Goal: Information Seeking & Learning: Learn about a topic

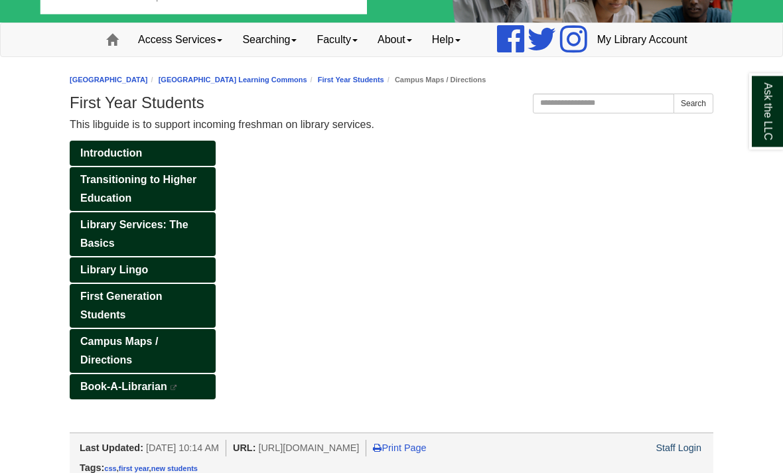
scroll to position [60, 0]
click at [147, 366] on span "Campus Maps / Directions" at bounding box center [119, 352] width 78 height 30
click at [107, 366] on span "Campus Maps / Directions" at bounding box center [119, 352] width 78 height 30
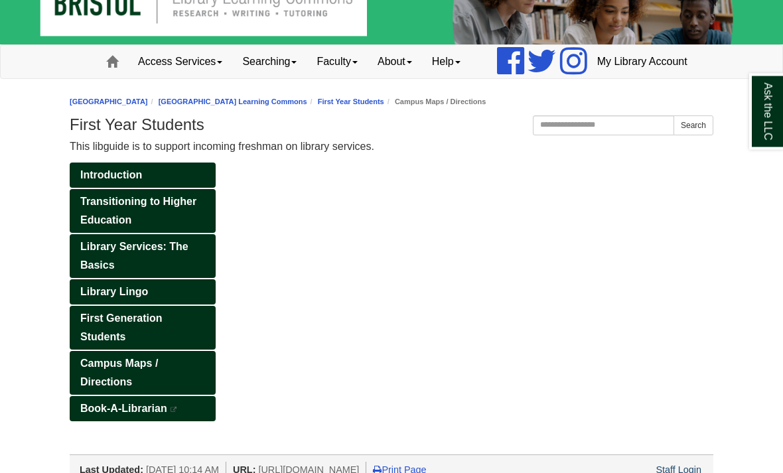
scroll to position [60, 0]
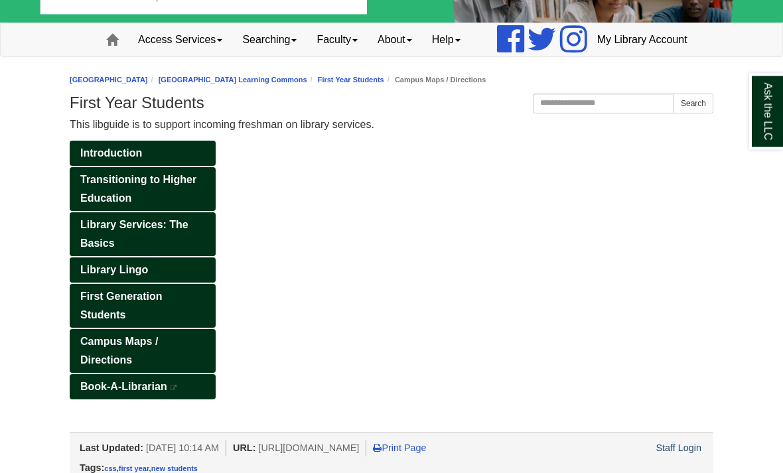
click at [311, 454] on span "[URL][DOMAIN_NAME]" at bounding box center [308, 448] width 101 height 11
click at [178, 283] on link "Library Lingo" at bounding box center [143, 270] width 146 height 25
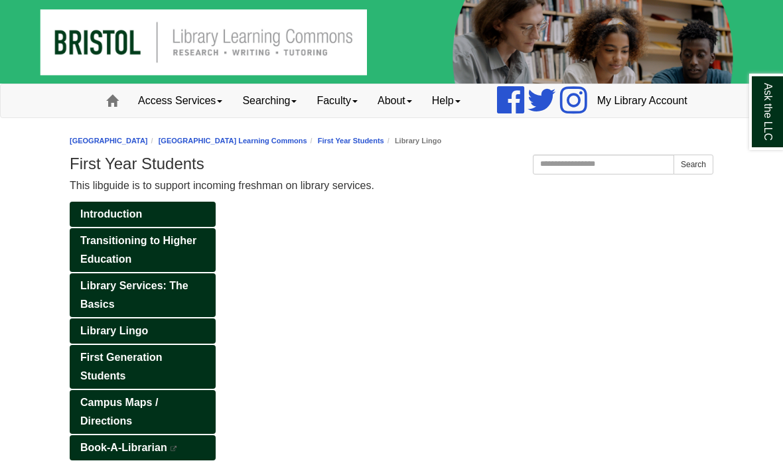
click at [92, 427] on span "Campus Maps / Directions" at bounding box center [119, 412] width 78 height 30
click at [94, 427] on span "Campus Maps / Directions" at bounding box center [119, 412] width 78 height 30
click at [487, 147] on li "Campus Maps / Directions" at bounding box center [435, 141] width 102 height 13
click at [253, 117] on link "Searching" at bounding box center [269, 100] width 74 height 33
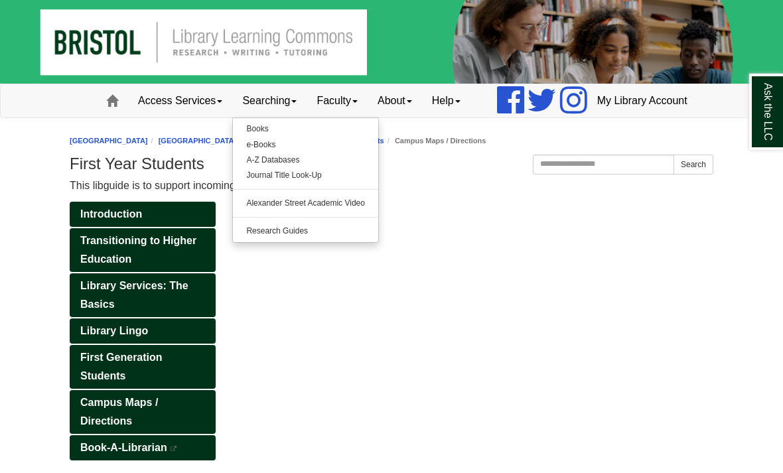
click at [153, 117] on link "Access Services" at bounding box center [180, 100] width 104 height 33
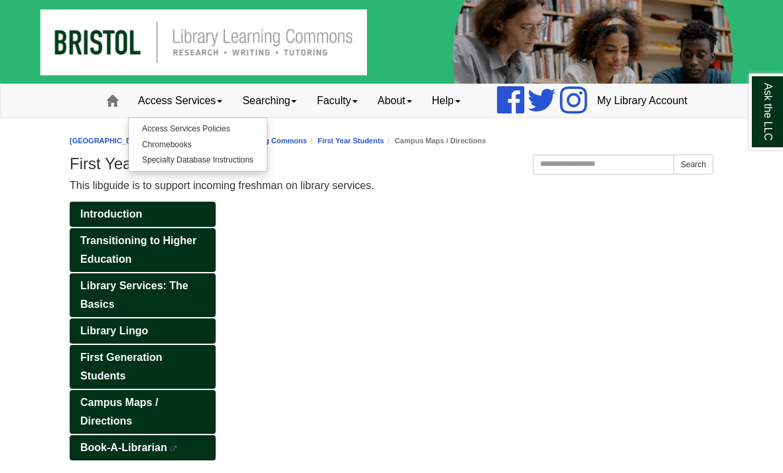
click at [311, 117] on link "Faculty" at bounding box center [337, 100] width 61 height 33
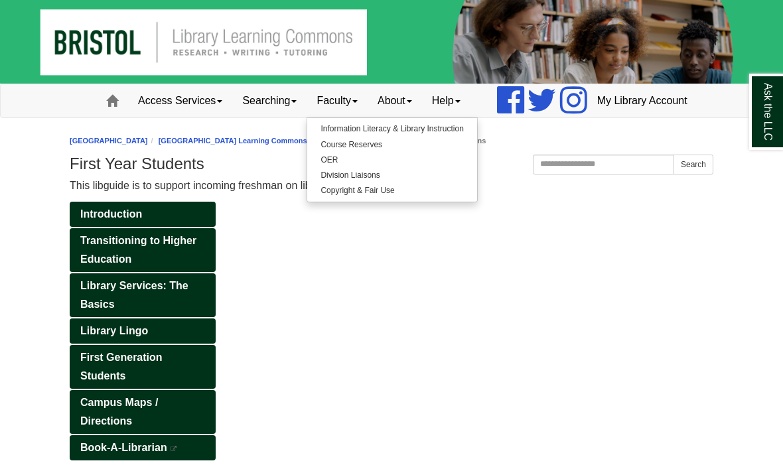
click at [368, 117] on link "About" at bounding box center [395, 100] width 54 height 33
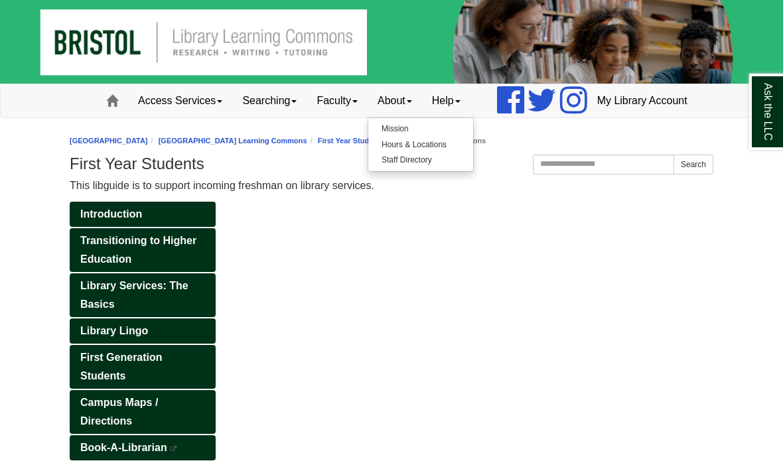
click at [422, 117] on link "Help" at bounding box center [446, 100] width 48 height 33
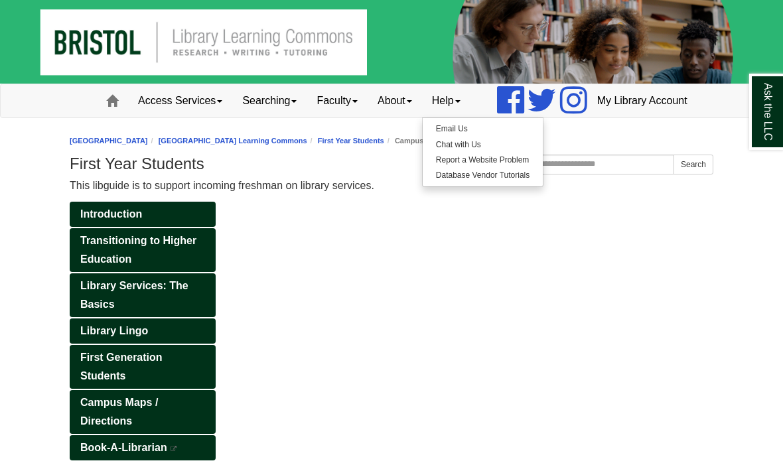
click at [368, 117] on link "About" at bounding box center [395, 100] width 54 height 33
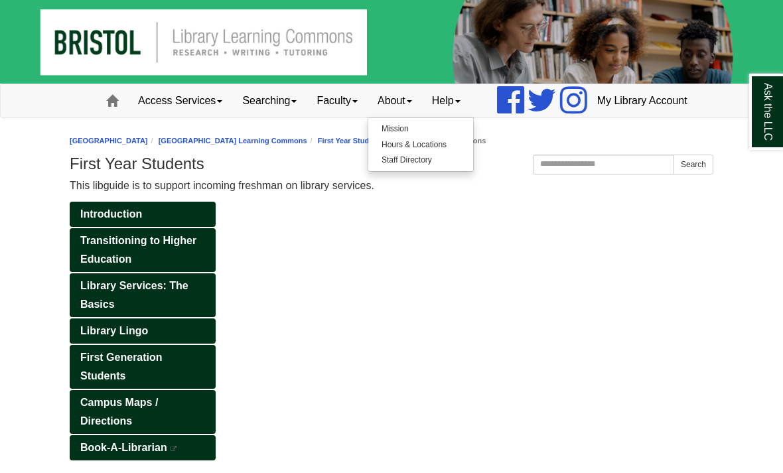
click at [380, 311] on div "Introduction Transitioning to Higher Education Library Services: The Basics Lib…" at bounding box center [392, 348] width 664 height 292
click at [175, 317] on link "Library Services: The Basics" at bounding box center [143, 295] width 146 height 44
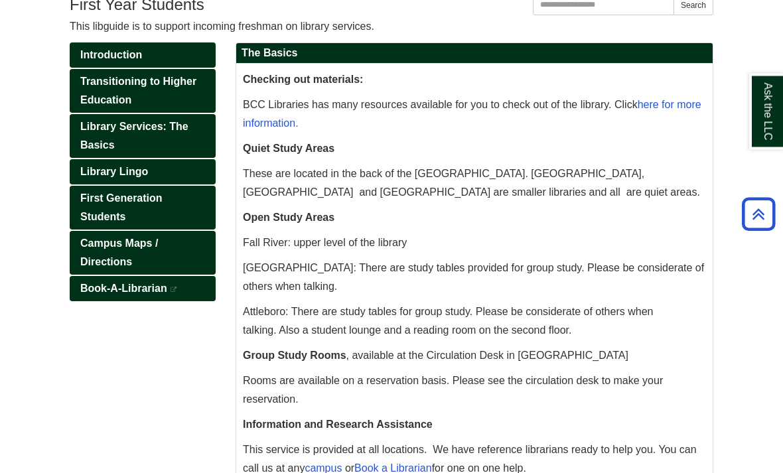
scroll to position [158, 0]
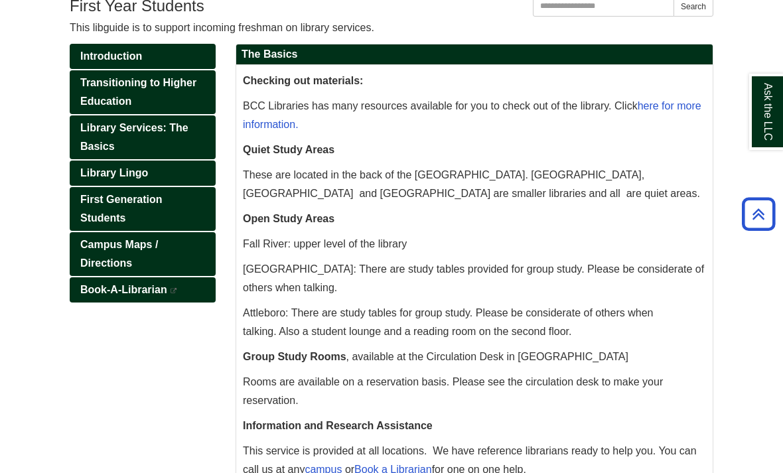
click at [126, 269] on span "Campus Maps / Directions" at bounding box center [119, 254] width 78 height 30
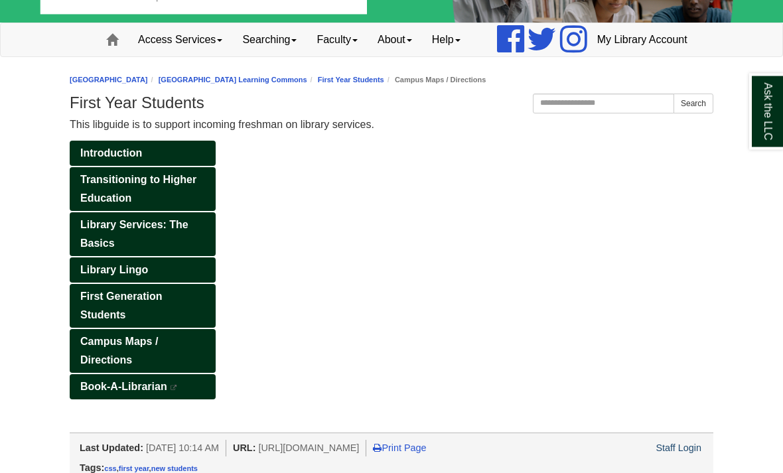
scroll to position [60, 0]
click at [165, 329] on link "First Generation Students" at bounding box center [143, 307] width 146 height 44
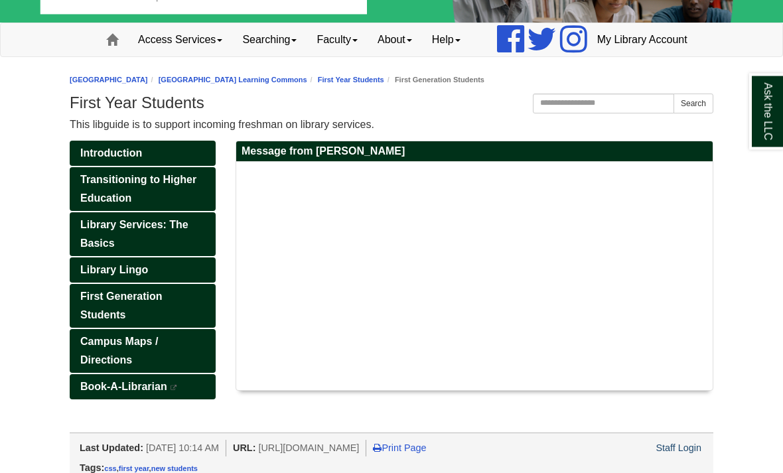
scroll to position [60, 0]
click at [176, 167] on link "Introduction" at bounding box center [143, 153] width 146 height 25
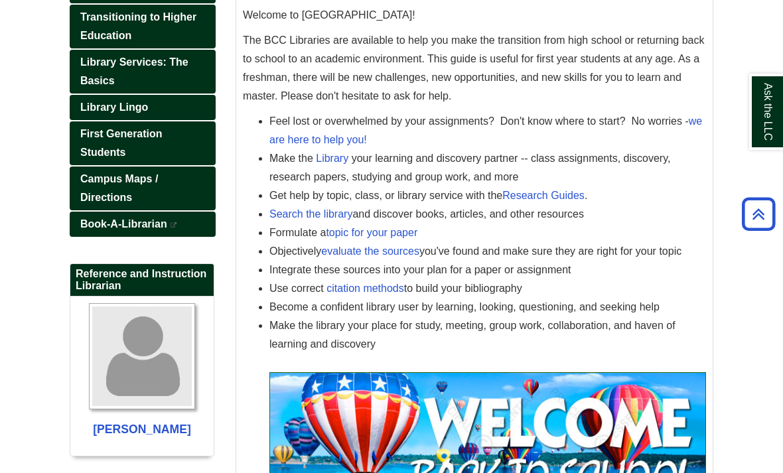
scroll to position [226, 0]
